Goal: Task Accomplishment & Management: Manage account settings

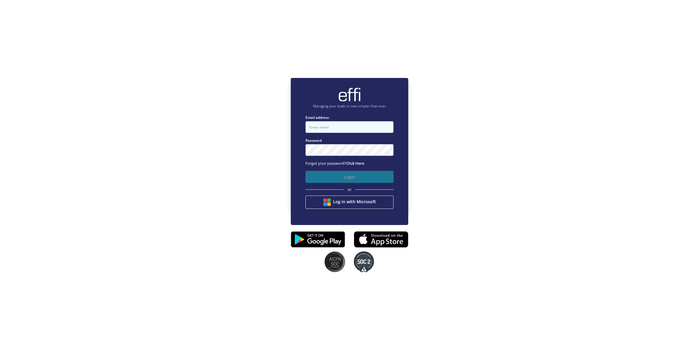
type input "[EMAIL_ADDRESS][DOMAIN_NAME]"
click at [328, 179] on button "Login" at bounding box center [350, 177] width 88 height 12
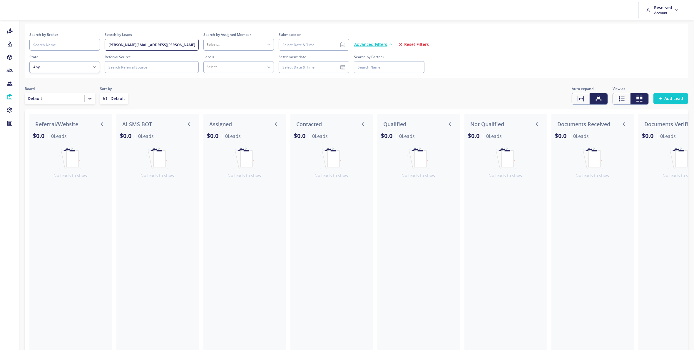
drag, startPoint x: 181, startPoint y: 44, endPoint x: 103, endPoint y: 45, distance: 78.4
click at [103, 45] on div "Search by Broker Search by Leads [PERSON_NAME][EMAIL_ADDRESS][PERSON_NAME][DOMA…" at bounding box center [356, 41] width 654 height 19
paste input "dharma.balaghee@mortgagechoice"
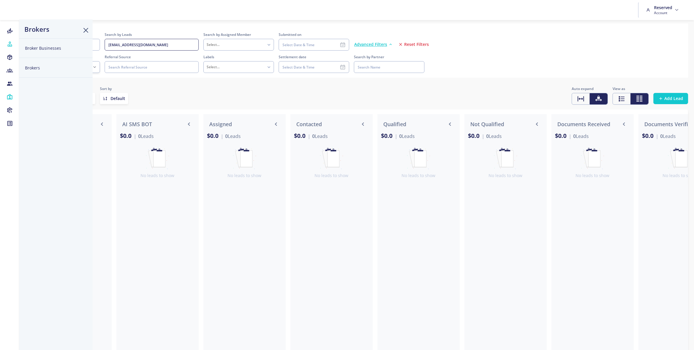
type input "[EMAIL_ADDRESS][DOMAIN_NAME]"
click at [35, 67] on button "Brokers" at bounding box center [55, 68] width 73 height 20
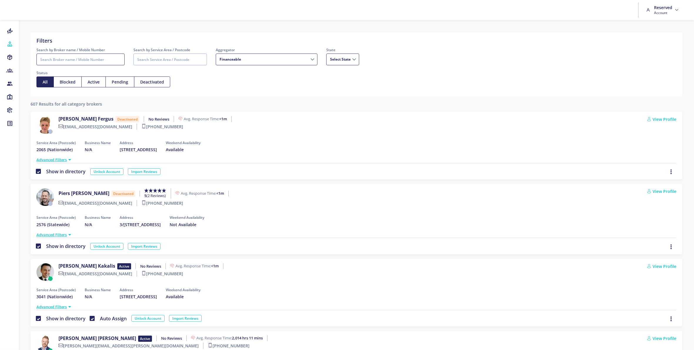
click at [98, 56] on input "Search by Broker name / Mobile Number" at bounding box center [80, 59] width 88 height 12
paste input "[EMAIL_ADDRESS][DOMAIN_NAME]"
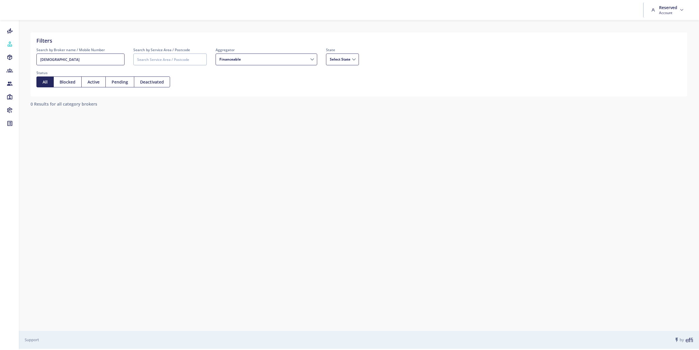
type input "[DEMOGRAPHIC_DATA]"
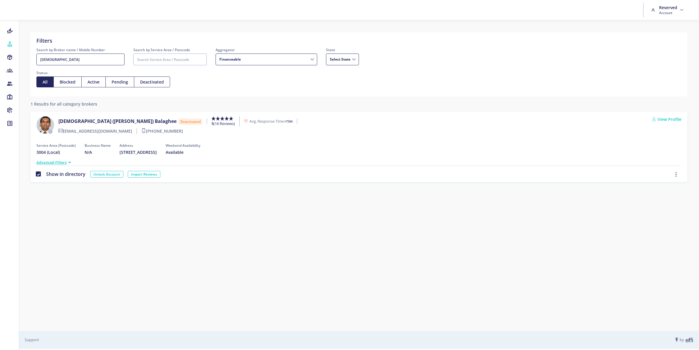
click at [679, 175] on button "button" at bounding box center [676, 174] width 9 height 6
click at [675, 175] on icon "button" at bounding box center [676, 174] width 5 height 6
click at [670, 119] on link "View Profile" at bounding box center [666, 119] width 29 height 6
click at [44, 174] on label "Show in directory" at bounding box center [65, 174] width 42 height 6
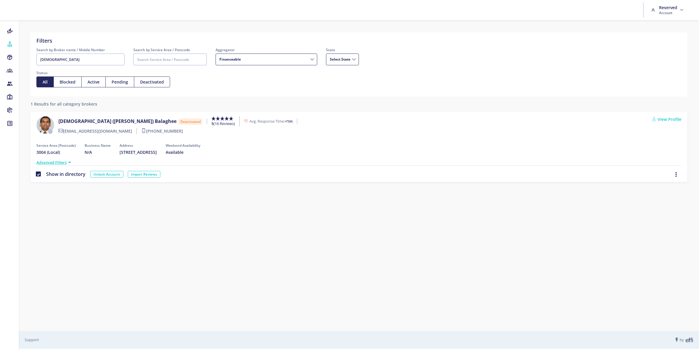
click at [39, 174] on input "Show in directory" at bounding box center [38, 174] width 5 height 6
checkbox input "false"
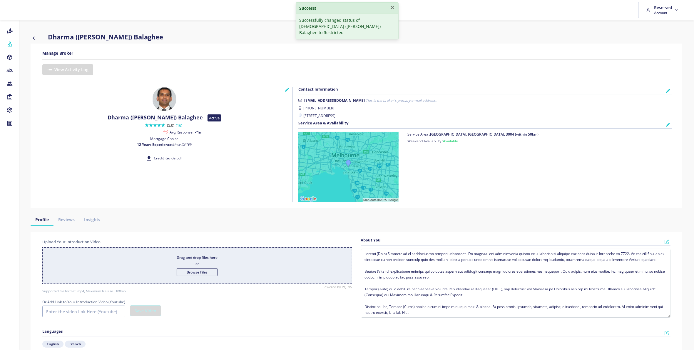
click at [665, 120] on div "[EMAIL_ADDRESS][DOMAIN_NAME] This is the broker's primary e-mail address. [PHON…" at bounding box center [485, 109] width 382 height 23
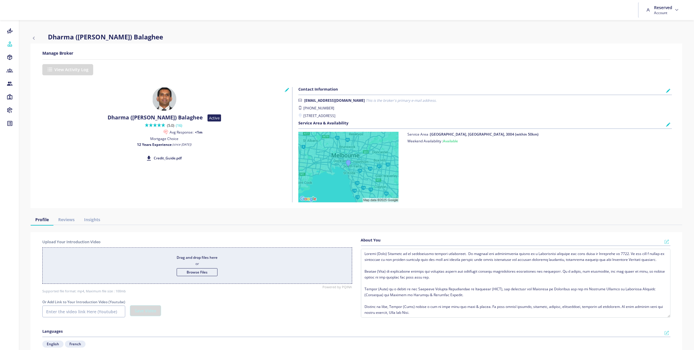
click at [36, 38] on icon "button" at bounding box center [34, 37] width 6 height 7
select select
